Goal: Check status

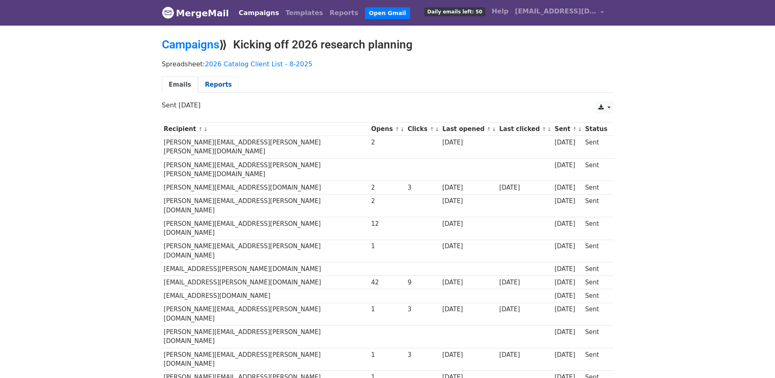
click at [214, 82] on link "Reports" at bounding box center [218, 84] width 41 height 17
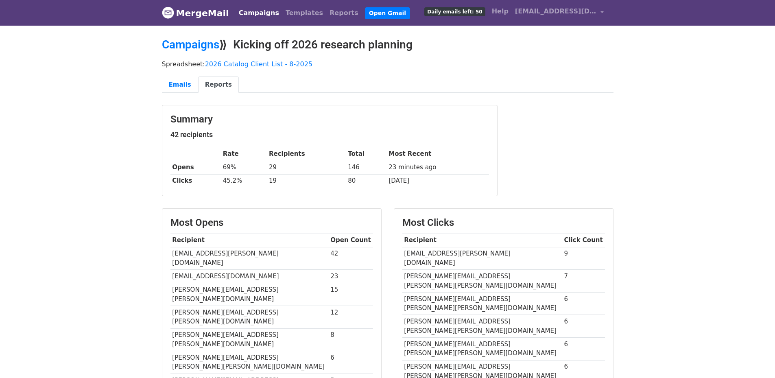
scroll to position [41, 0]
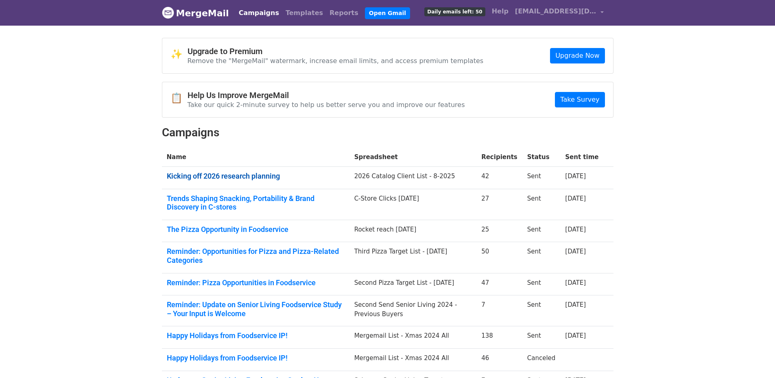
click at [257, 174] on link "Kicking off 2026 research planning" at bounding box center [256, 176] width 178 height 9
